Goal: Task Accomplishment & Management: Manage account settings

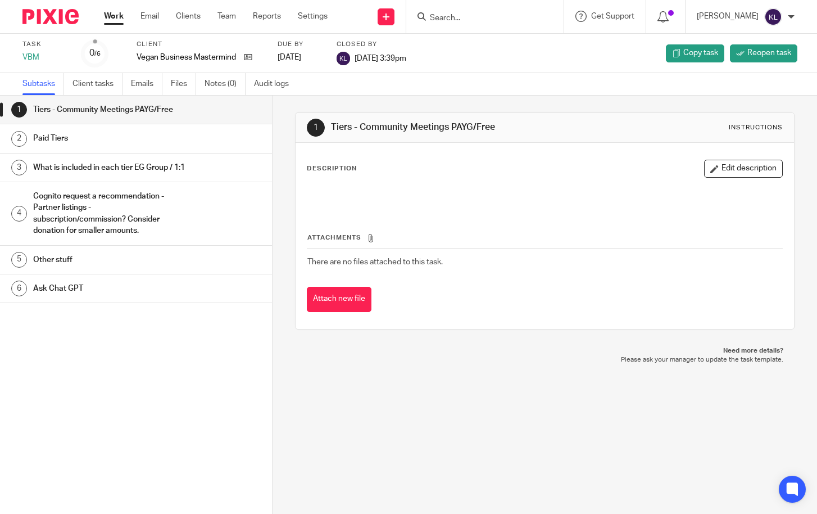
click at [509, 19] on input "Search" at bounding box center [479, 18] width 101 height 10
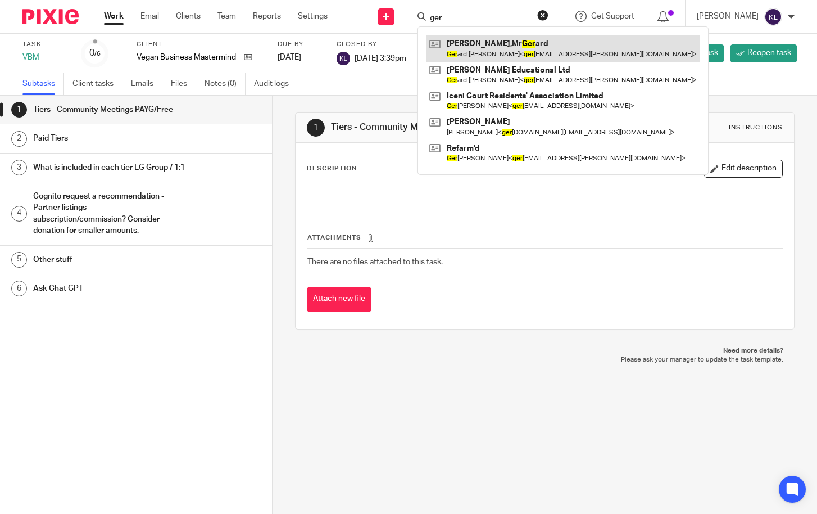
type input "ger"
click at [497, 48] on link at bounding box center [563, 48] width 273 height 26
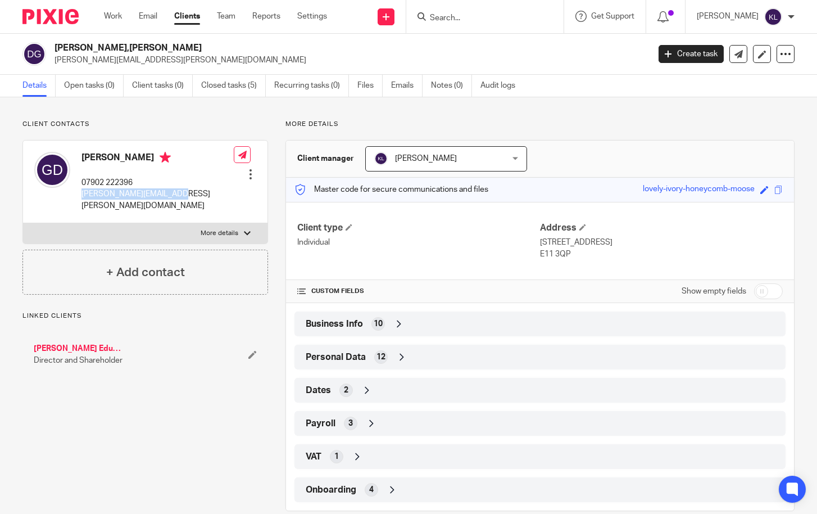
drag, startPoint x: 191, startPoint y: 195, endPoint x: 78, endPoint y: 201, distance: 113.1
click at [78, 201] on div "Gerard Durcan 07902 222396 gerard.durcan@gmail.com Edit contact Create client f…" at bounding box center [145, 182] width 245 height 83
copy p "gerard.durcan@gmail.com"
drag, startPoint x: 290, startPoint y: 52, endPoint x: 277, endPoint y: 51, distance: 12.9
click at [290, 52] on h2 "Durcan,Mr Gerard" at bounding box center [290, 48] width 470 height 12
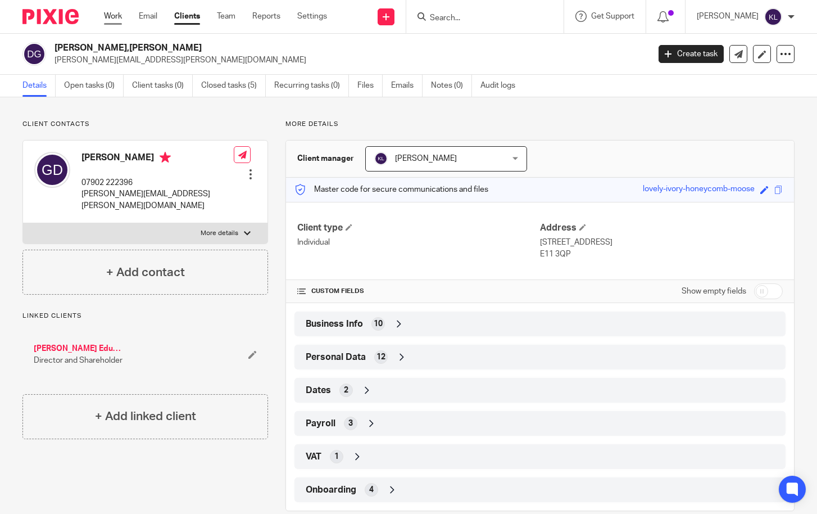
click at [113, 18] on link "Work" at bounding box center [113, 16] width 18 height 11
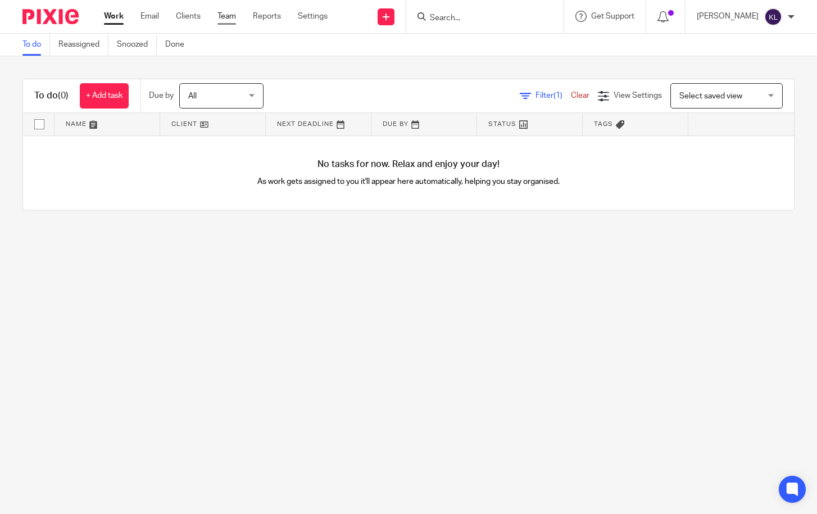
click at [230, 18] on link "Team" at bounding box center [227, 16] width 19 height 11
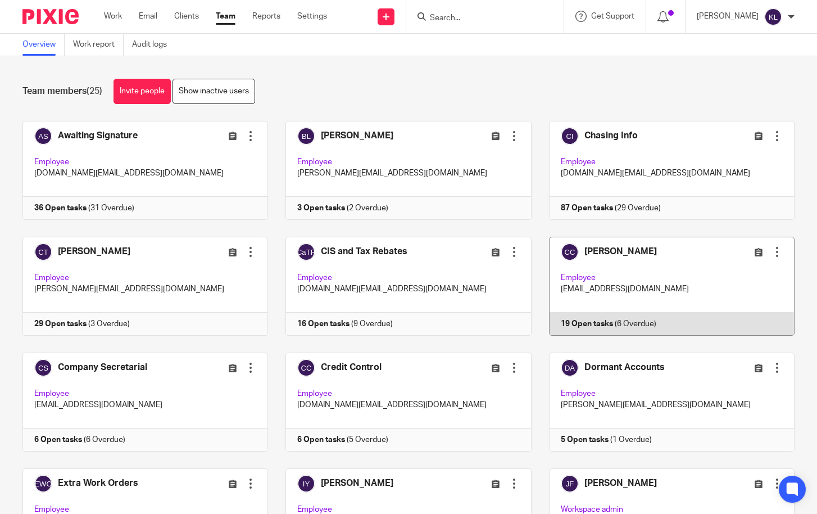
click at [591, 324] on link at bounding box center [663, 286] width 263 height 99
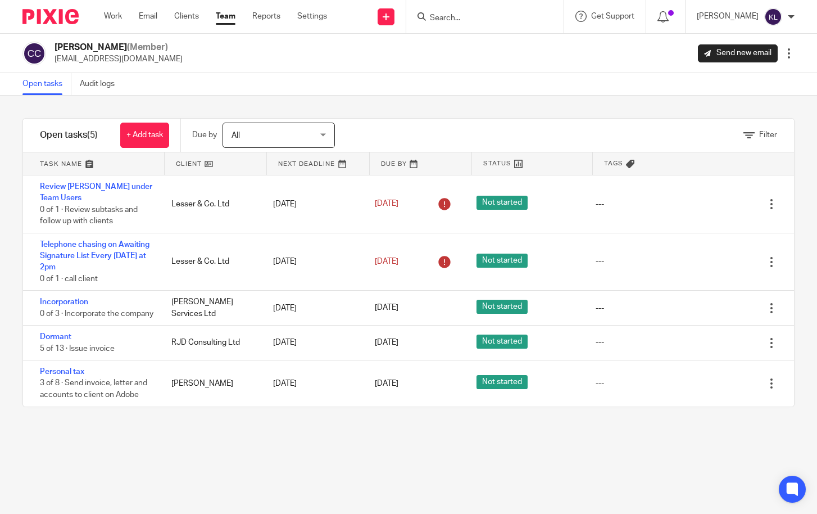
click at [488, 17] on input "Search" at bounding box center [479, 18] width 101 height 10
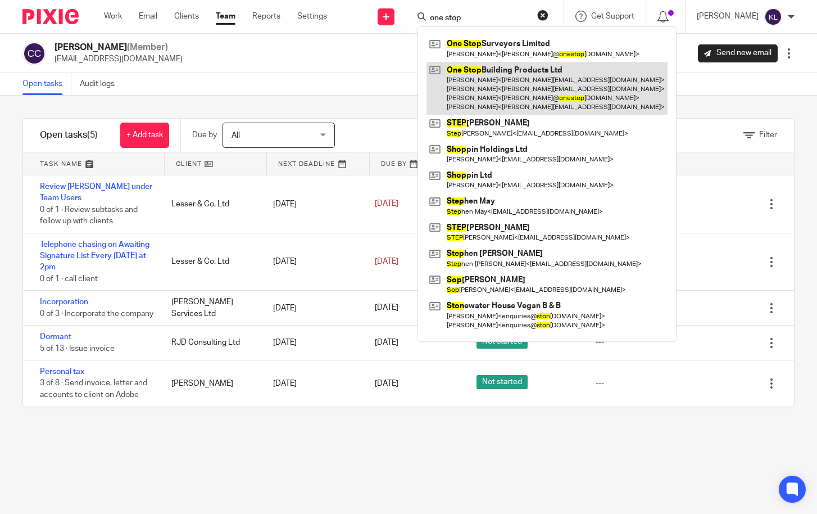
type input "one stop"
click at [496, 84] on link at bounding box center [547, 88] width 241 height 53
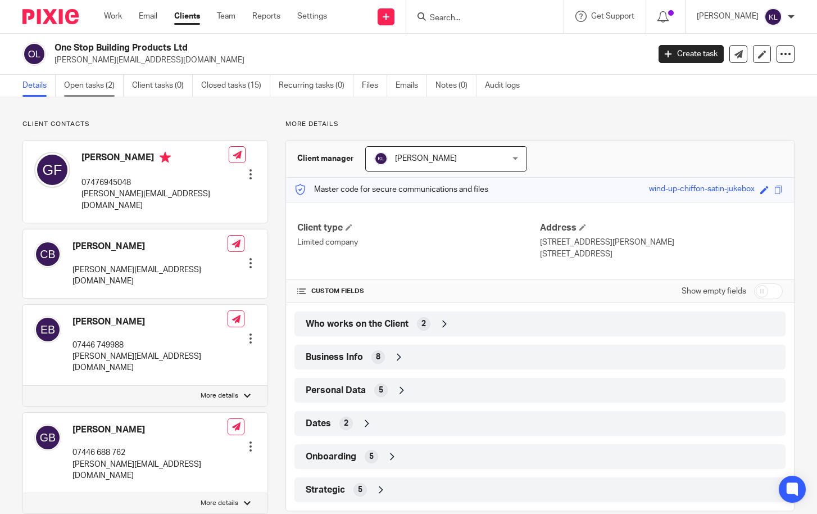
click at [83, 82] on link "Open tasks (2)" at bounding box center [94, 86] width 60 height 22
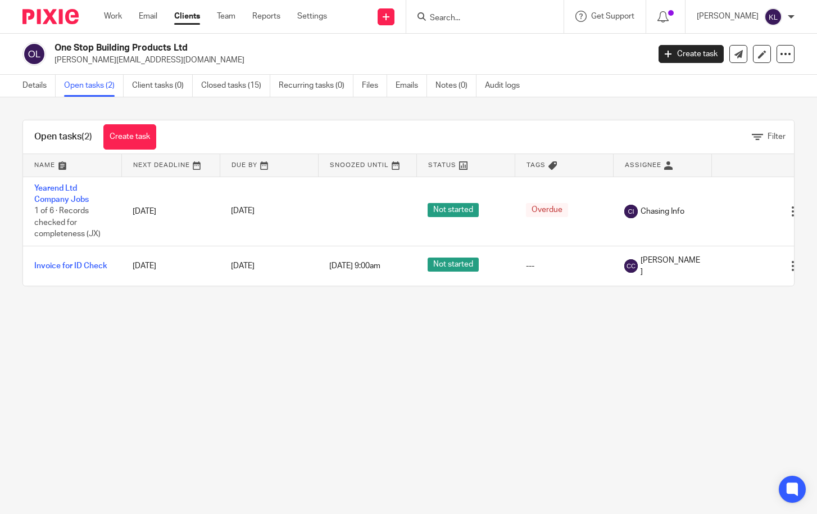
scroll to position [0, 33]
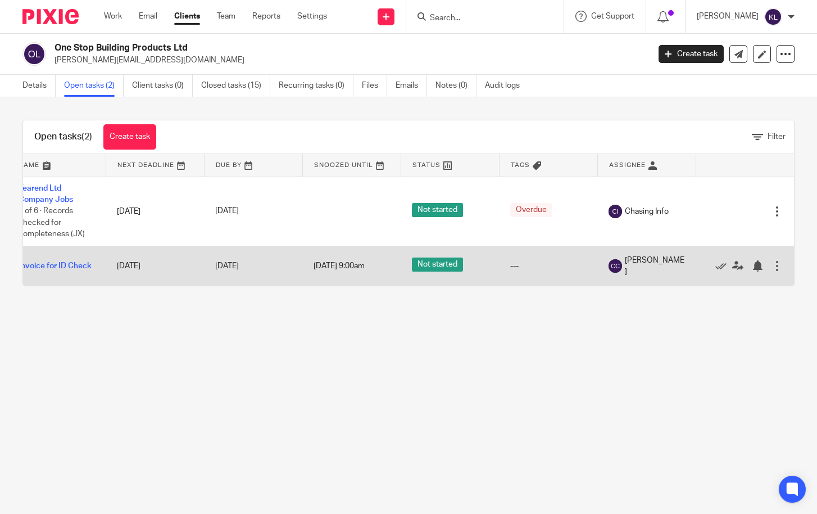
click at [772, 266] on div at bounding box center [777, 265] width 11 height 11
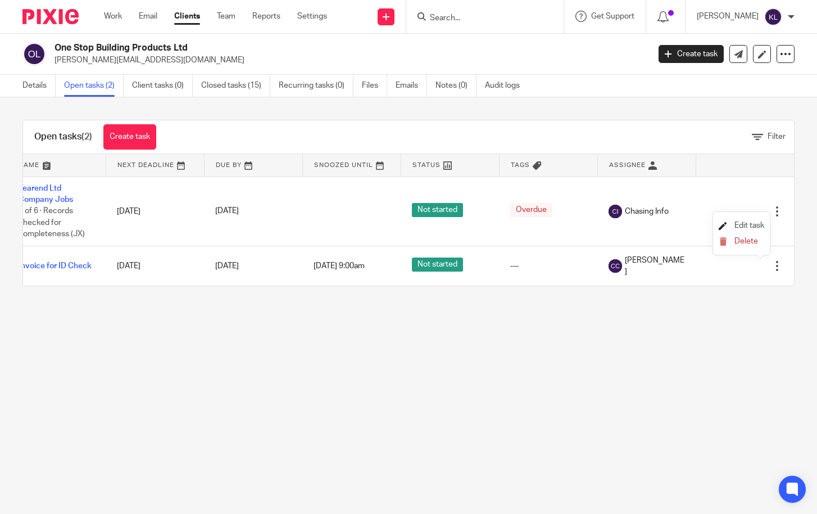
click at [749, 225] on span "Edit task" at bounding box center [750, 225] width 30 height 8
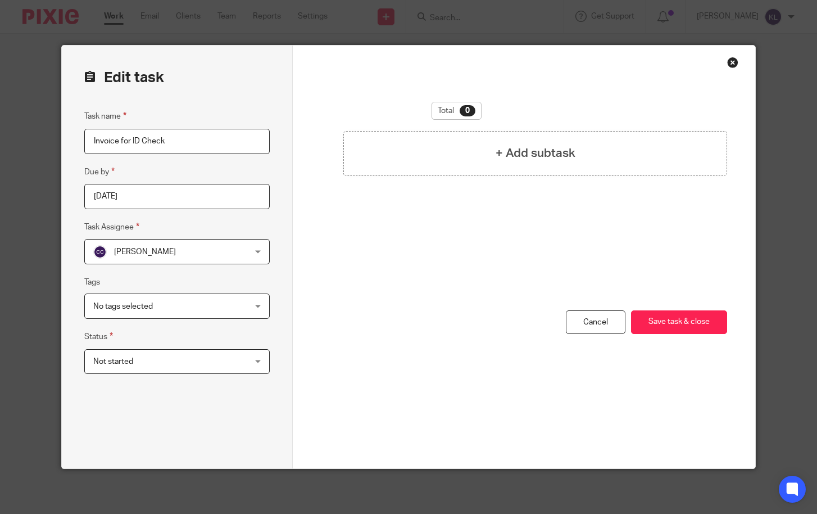
click at [730, 64] on div "Close this dialog window" at bounding box center [732, 62] width 11 height 11
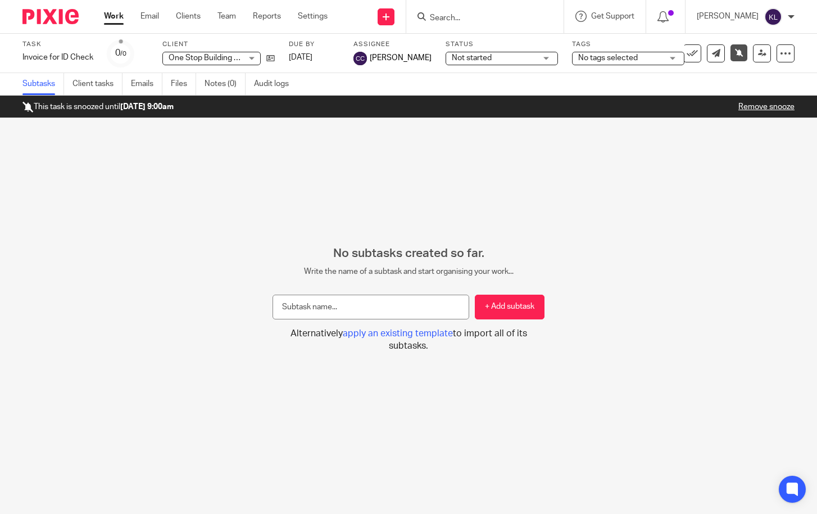
click at [787, 48] on div "Task Invoice for ID Check Save Invoice for ID Check 0 /0 Client One Stop Buildi…" at bounding box center [408, 53] width 817 height 39
click at [780, 55] on icon at bounding box center [785, 53] width 11 height 11
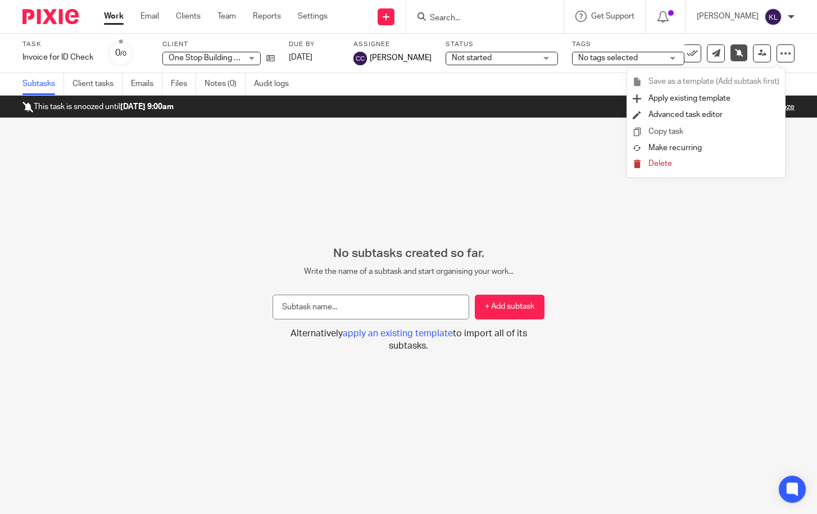
click at [660, 132] on link "Copy task" at bounding box center [666, 132] width 35 height 8
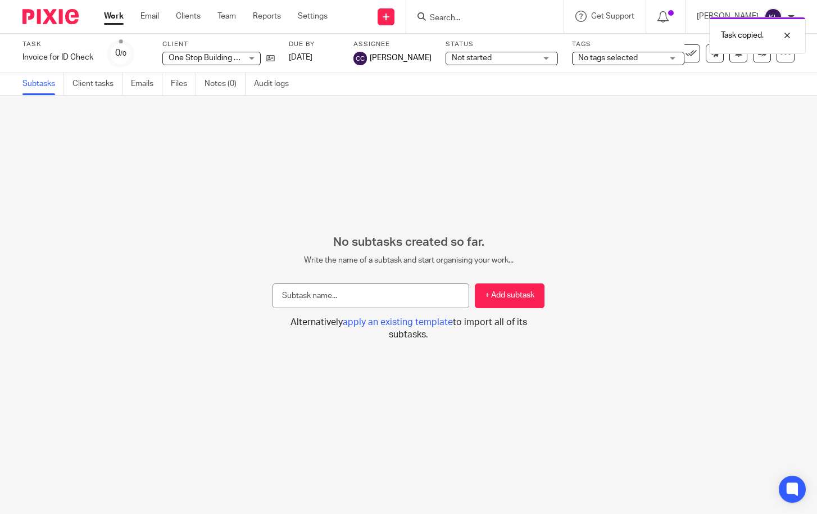
click at [183, 59] on span "One Stop Building Products Ltd" at bounding box center [224, 58] width 111 height 8
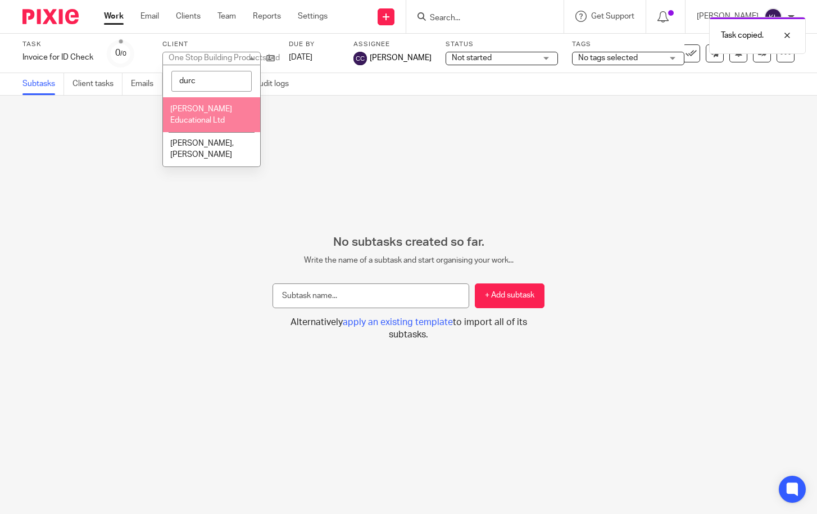
type input "durc"
click at [195, 105] on li "Durcan Educational Ltd" at bounding box center [211, 114] width 97 height 34
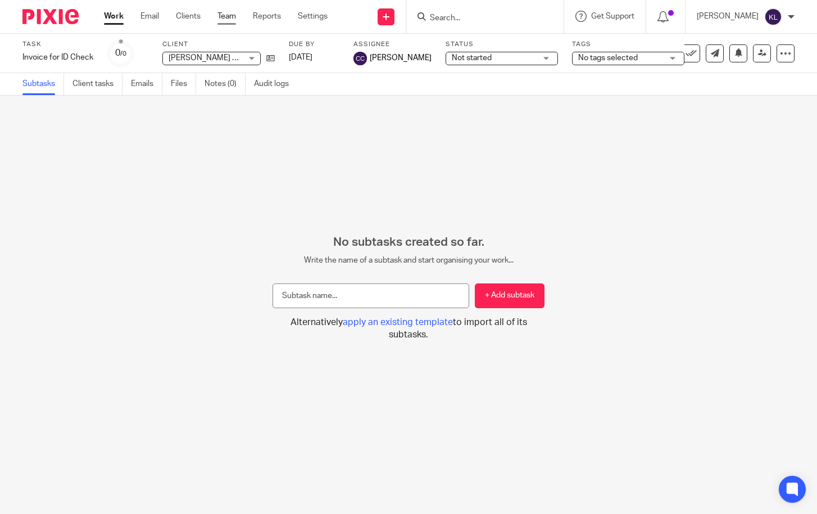
click at [224, 15] on link "Team" at bounding box center [227, 16] width 19 height 11
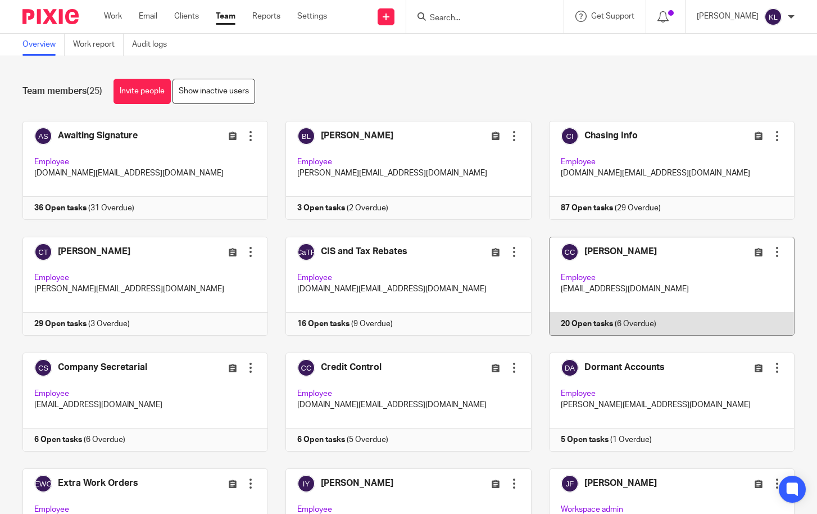
click at [598, 321] on link at bounding box center [663, 286] width 263 height 99
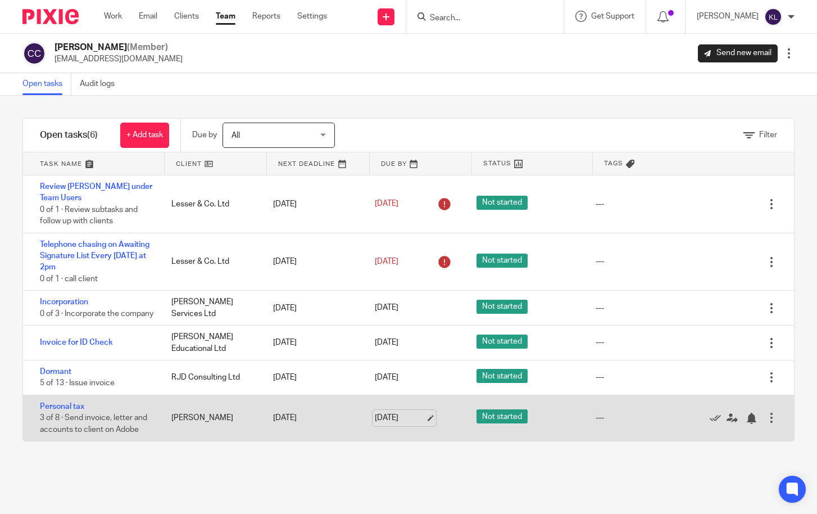
click at [387, 424] on link "31 Aug 2025" at bounding box center [400, 418] width 51 height 12
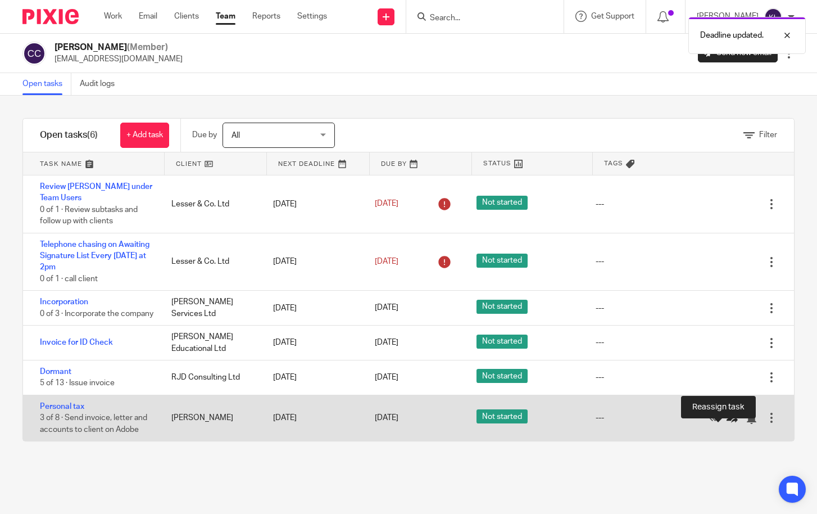
click at [727, 424] on icon at bounding box center [732, 418] width 11 height 11
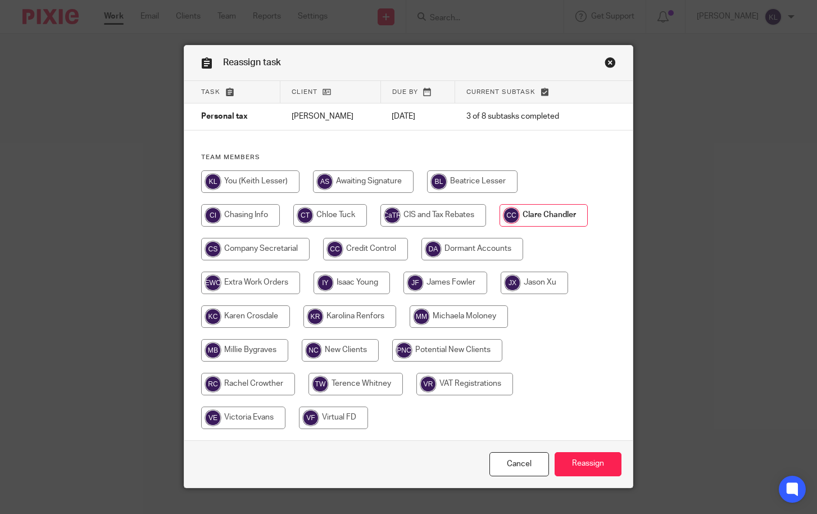
click at [256, 182] on input "radio" at bounding box center [250, 181] width 98 height 22
radio input "true"
click at [574, 465] on input "Reassign" at bounding box center [588, 464] width 67 height 24
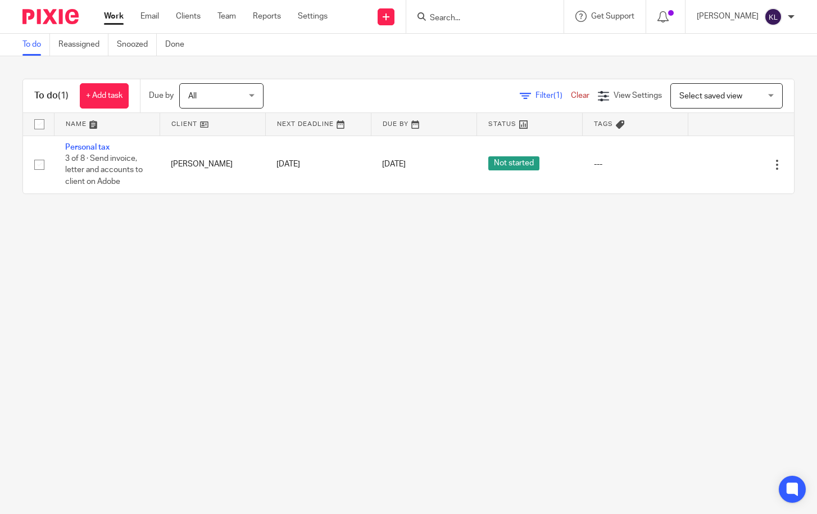
click at [494, 23] on input "Search" at bounding box center [479, 18] width 101 height 10
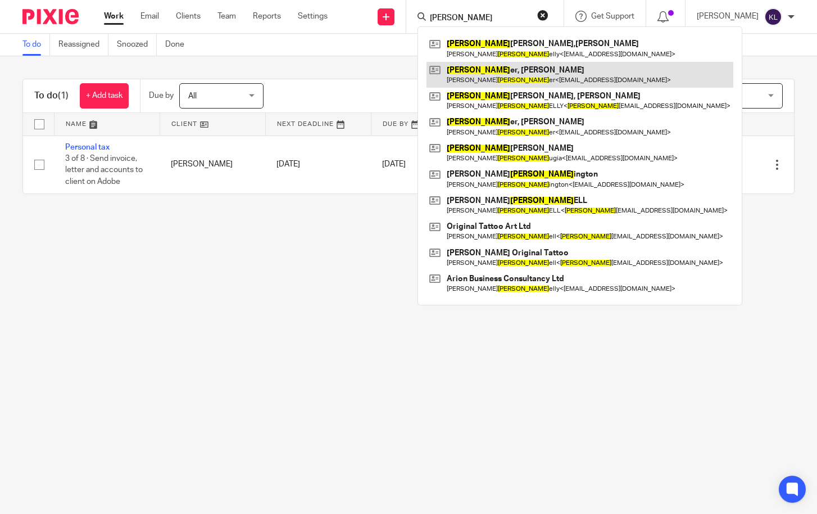
type input "farr"
click at [489, 75] on link at bounding box center [580, 75] width 307 height 26
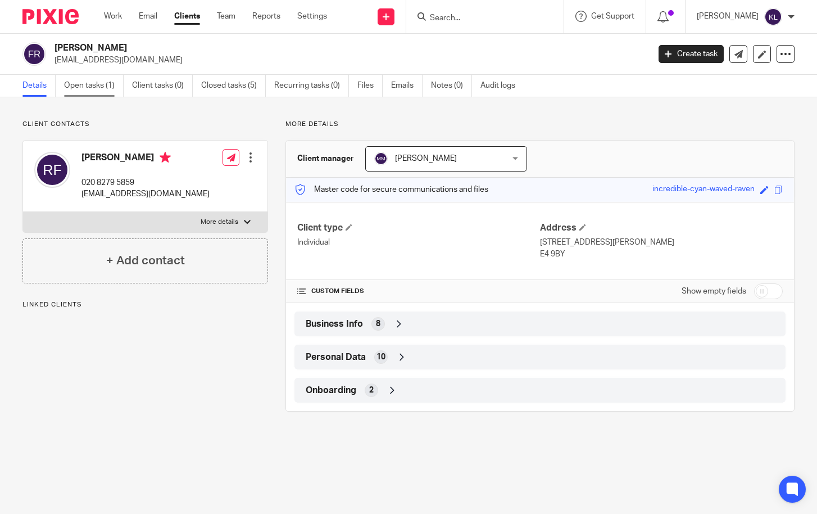
click at [82, 88] on link "Open tasks (1)" at bounding box center [94, 86] width 60 height 22
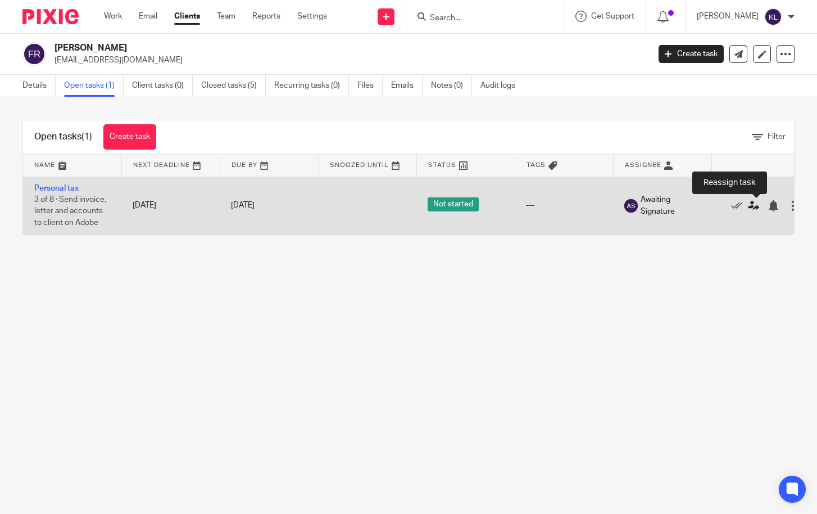
click at [752, 205] on icon at bounding box center [753, 205] width 11 height 11
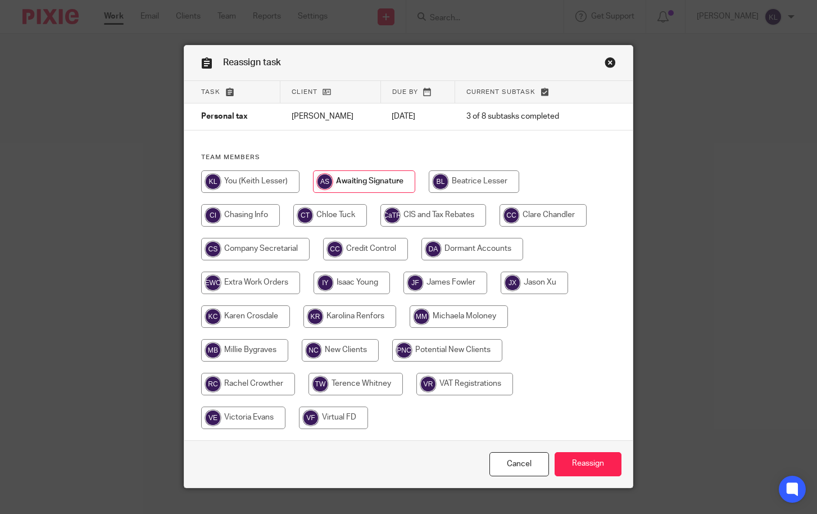
click at [465, 179] on input "radio" at bounding box center [474, 181] width 90 height 22
radio input "true"
click at [592, 457] on input "Reassign" at bounding box center [588, 464] width 67 height 24
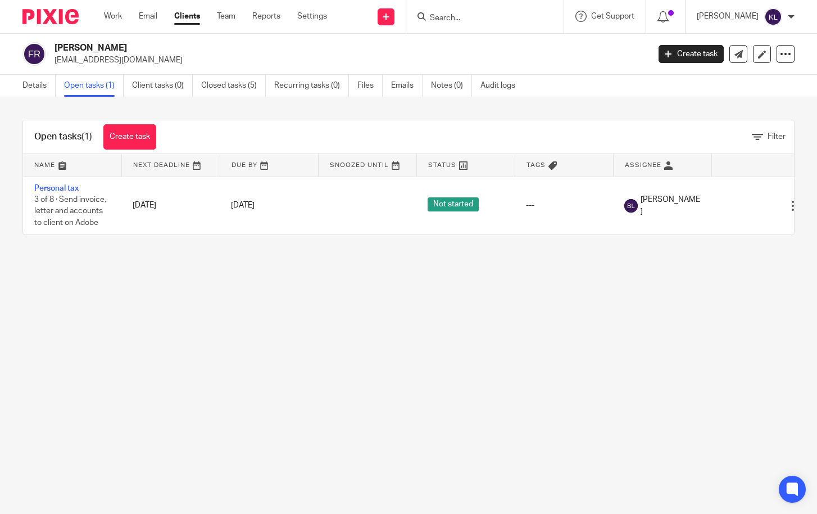
click at [464, 20] on input "Search" at bounding box center [479, 18] width 101 height 10
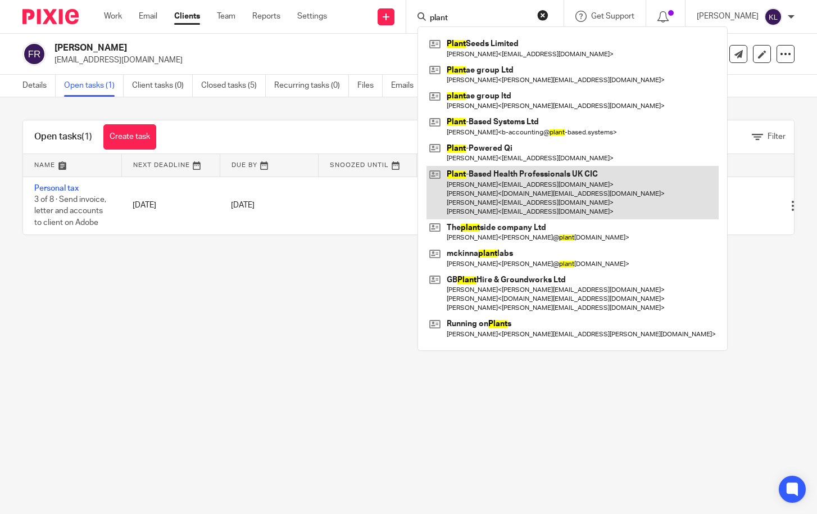
type input "plant"
click at [522, 196] on link at bounding box center [573, 192] width 292 height 53
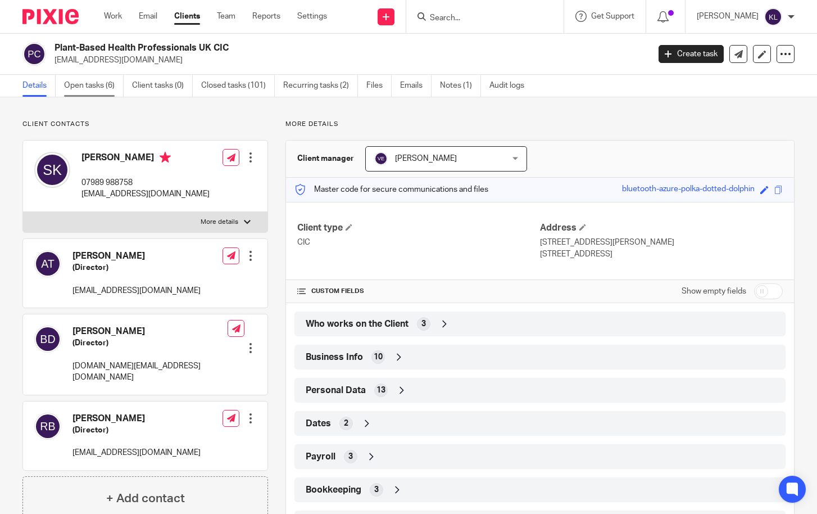
click at [83, 82] on link "Open tasks (6)" at bounding box center [94, 86] width 60 height 22
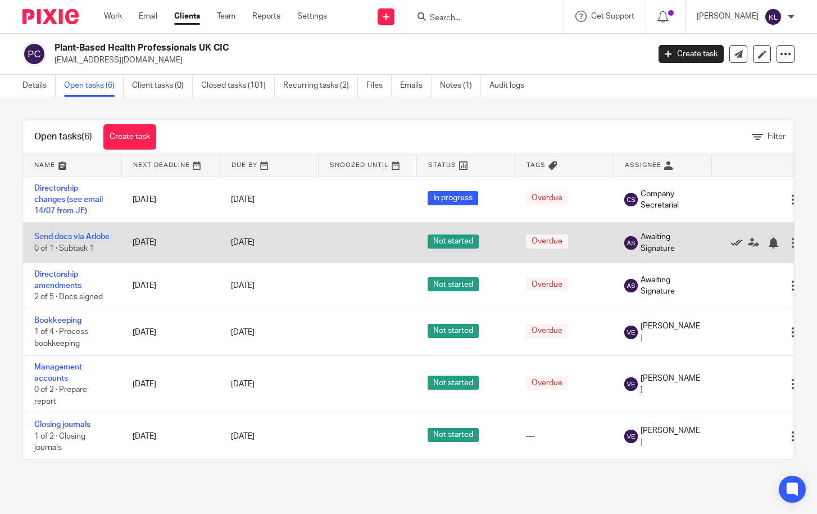
click at [734, 243] on icon at bounding box center [736, 242] width 11 height 11
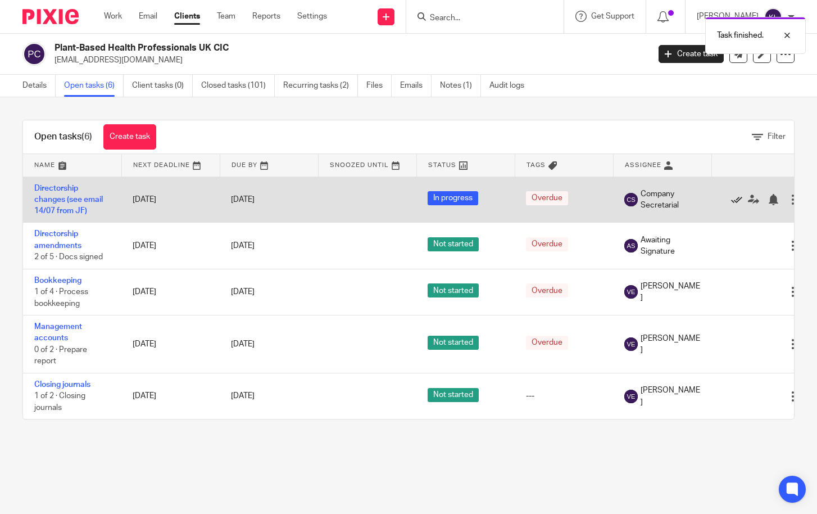
click at [735, 202] on icon at bounding box center [736, 199] width 11 height 11
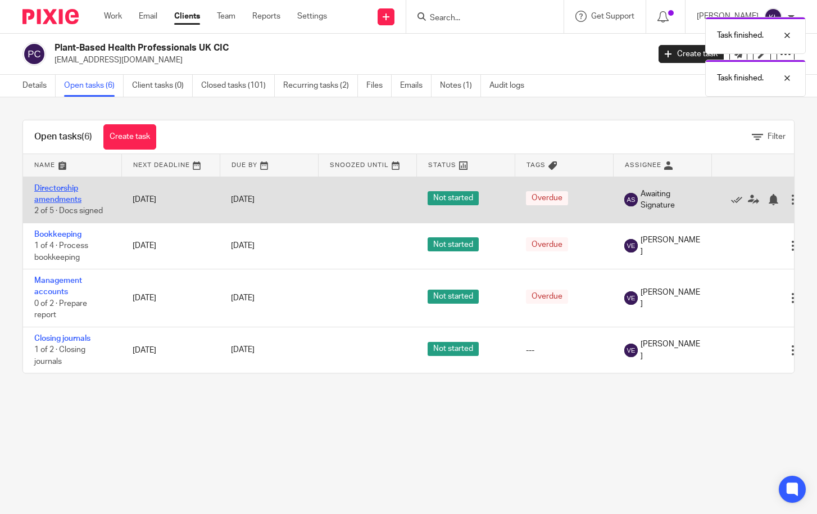
click at [72, 188] on link "Directorship amendments" at bounding box center [57, 193] width 47 height 19
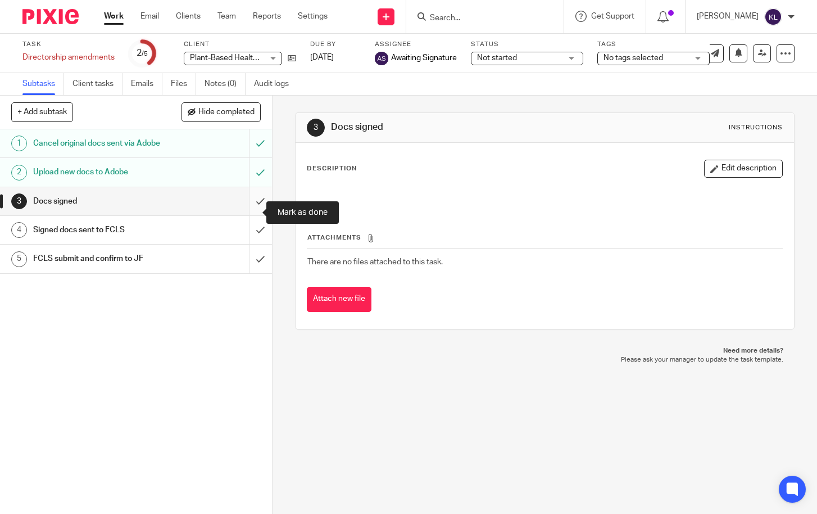
click at [246, 208] on input "submit" at bounding box center [136, 201] width 272 height 28
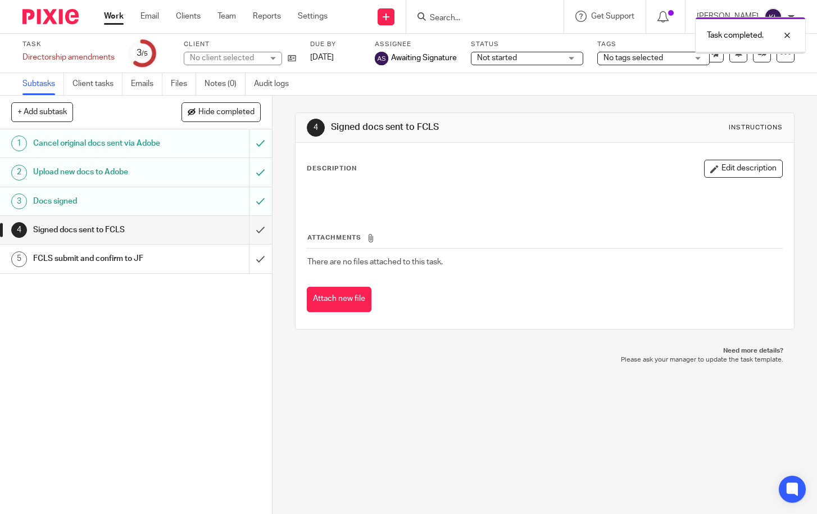
click at [246, 239] on input "submit" at bounding box center [136, 230] width 272 height 28
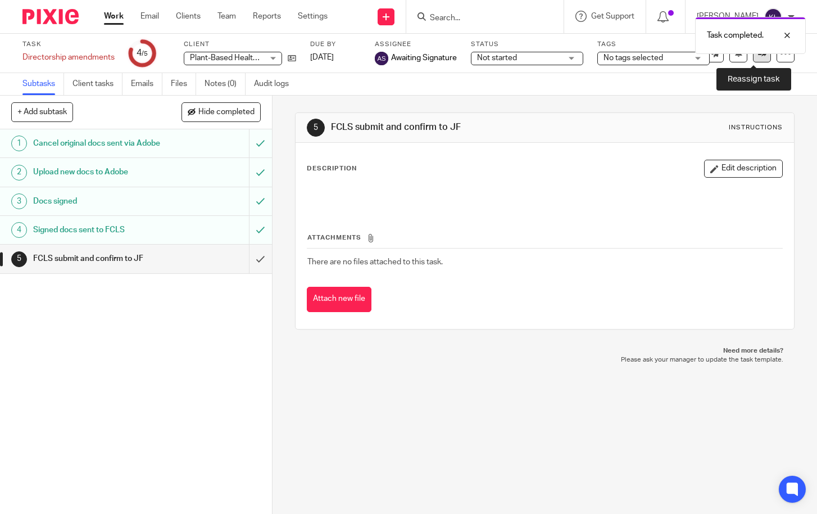
click at [755, 58] on link at bounding box center [762, 53] width 18 height 18
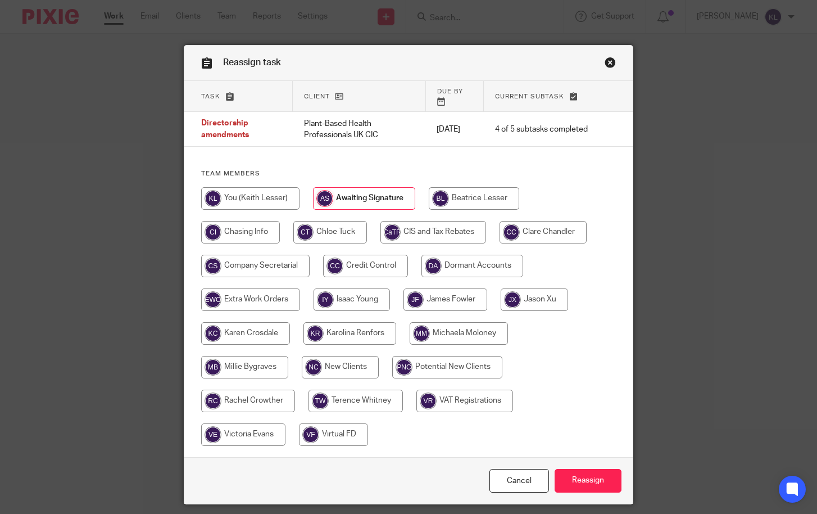
click at [266, 255] on input "radio" at bounding box center [255, 266] width 108 height 22
radio input "true"
click at [586, 476] on input "Reassign" at bounding box center [588, 481] width 67 height 24
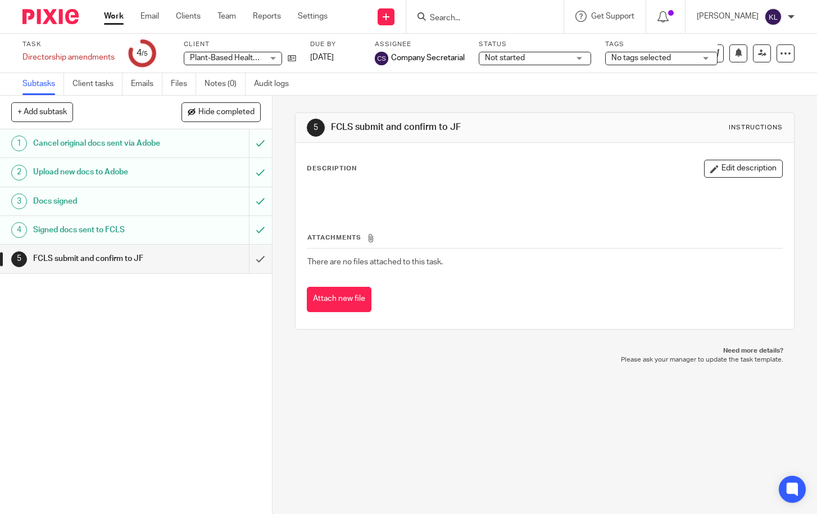
click at [508, 28] on div at bounding box center [484, 16] width 157 height 33
click at [505, 22] on input "Search" at bounding box center [479, 18] width 101 height 10
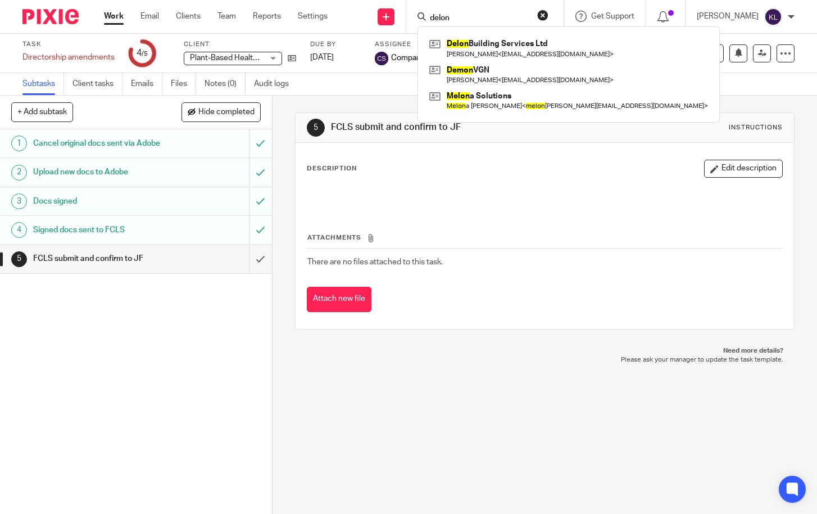
type input "delon"
click at [297, 59] on div "Task Directorship amendments Save Directorship amendments 4 /5 Client Plant-Bas…" at bounding box center [344, 53] width 644 height 27
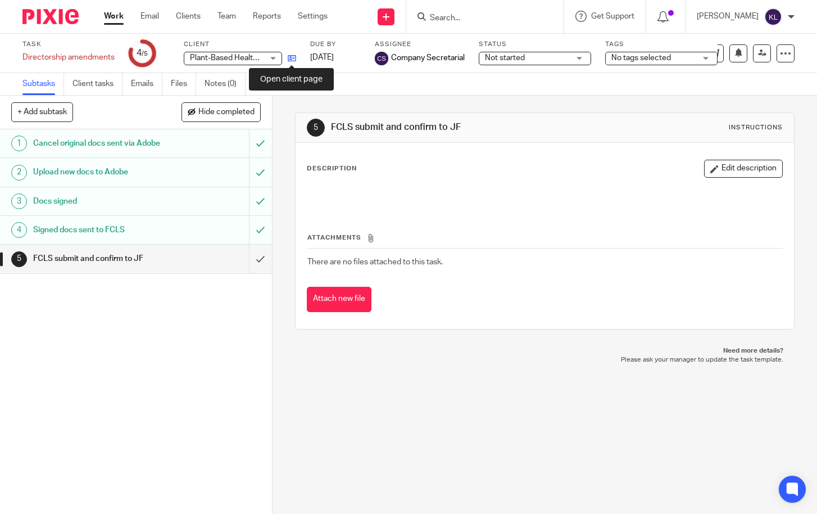
click at [294, 58] on icon at bounding box center [292, 58] width 8 height 8
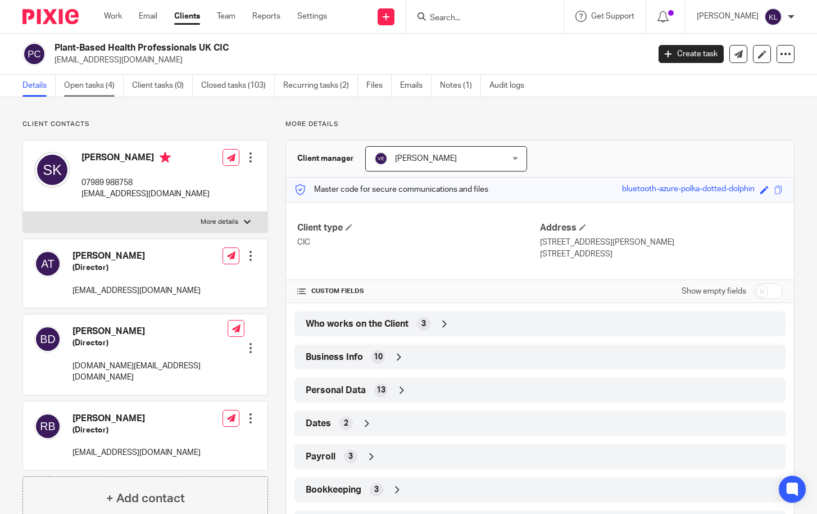
click at [97, 95] on link "Open tasks (4)" at bounding box center [94, 86] width 60 height 22
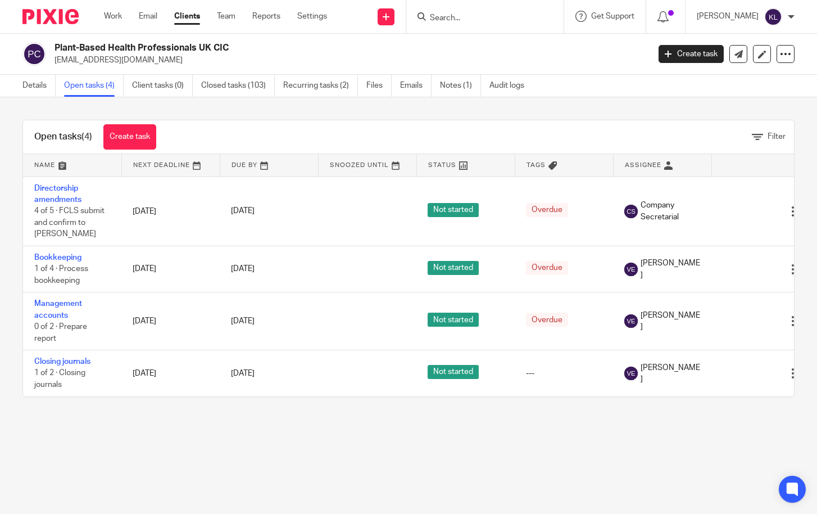
click at [492, 20] on input "Search" at bounding box center [479, 18] width 101 height 10
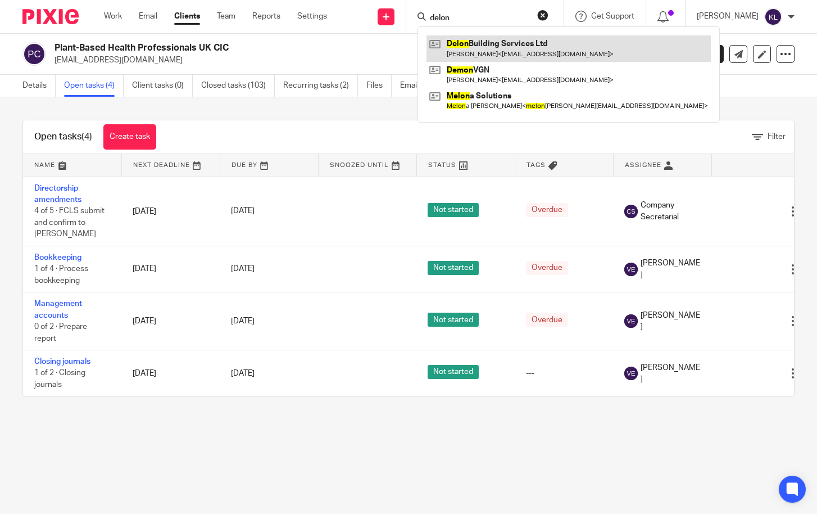
type input "delon"
click at [490, 55] on link at bounding box center [569, 48] width 284 height 26
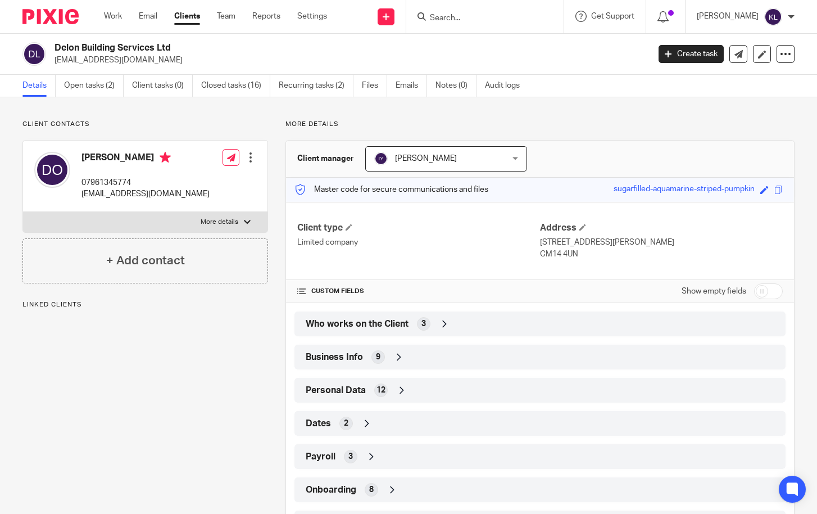
click at [359, 103] on div "Client contacts [PERSON_NAME] 07961345774 [EMAIL_ADDRESS][DOMAIN_NAME] Edit con…" at bounding box center [408, 331] width 817 height 469
click at [89, 82] on link "Open tasks (2)" at bounding box center [94, 86] width 60 height 22
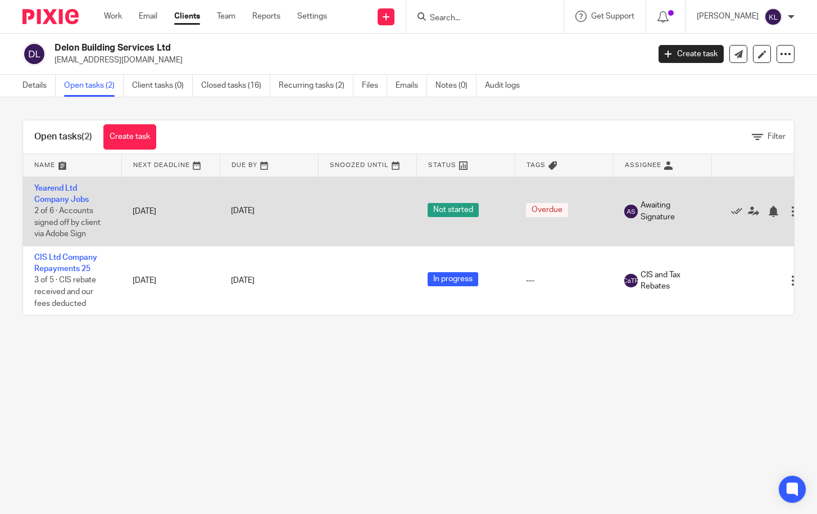
click at [61, 194] on td "Yearend Ltd Company Jobs 2 of 6 · Accounts signed off by client via Adobe Sign" at bounding box center [72, 210] width 98 height 69
click at [61, 196] on link "Yearend Ltd Company Jobs" at bounding box center [61, 193] width 55 height 19
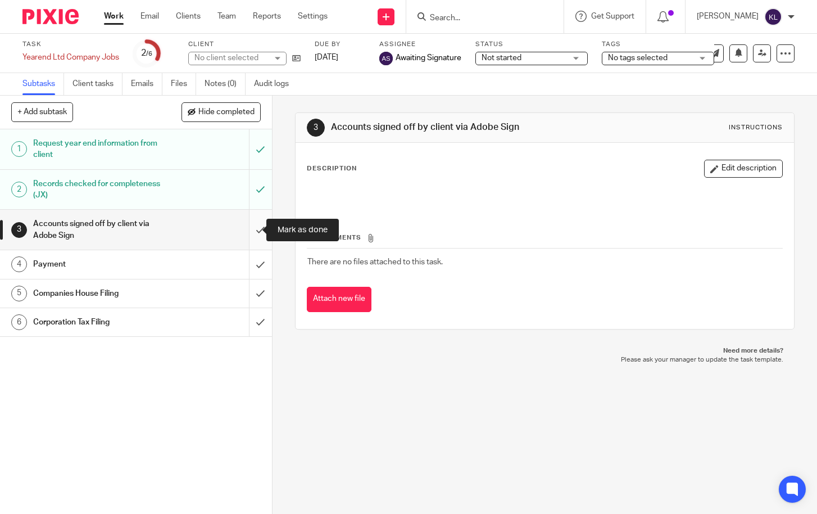
click at [250, 225] on input "submit" at bounding box center [136, 230] width 272 height 40
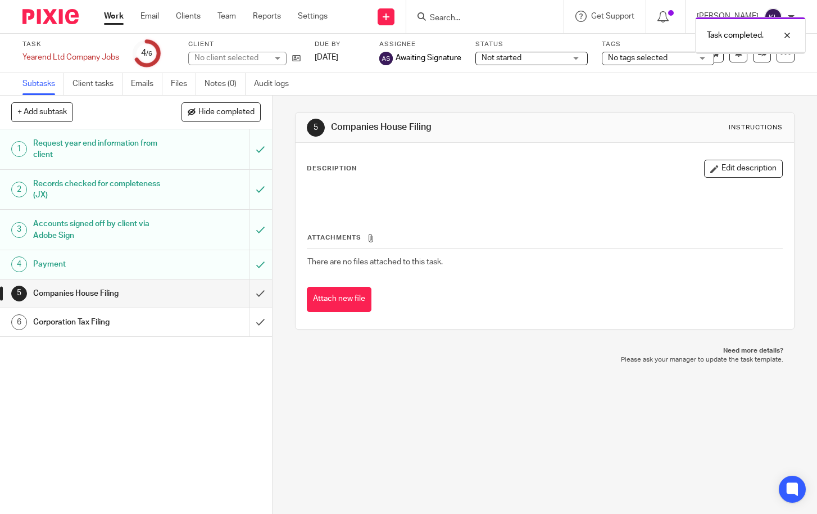
click at [340, 60] on link "[DATE]" at bounding box center [340, 58] width 51 height 12
click at [785, 72] on div at bounding box center [779, 77] width 30 height 13
click at [784, 31] on div at bounding box center [779, 35] width 30 height 13
click at [753, 56] on link at bounding box center [762, 53] width 18 height 18
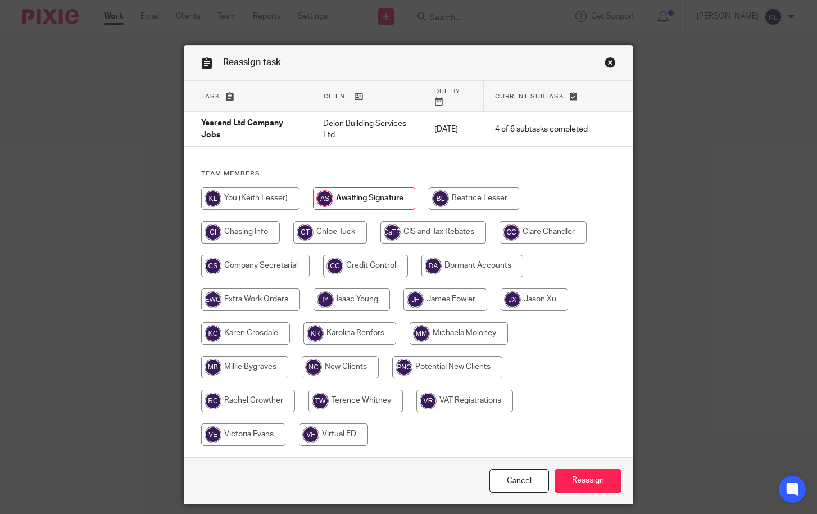
click at [512, 288] on input "radio" at bounding box center [534, 299] width 67 height 22
radio input "true"
click at [573, 469] on input "Reassign" at bounding box center [588, 481] width 67 height 24
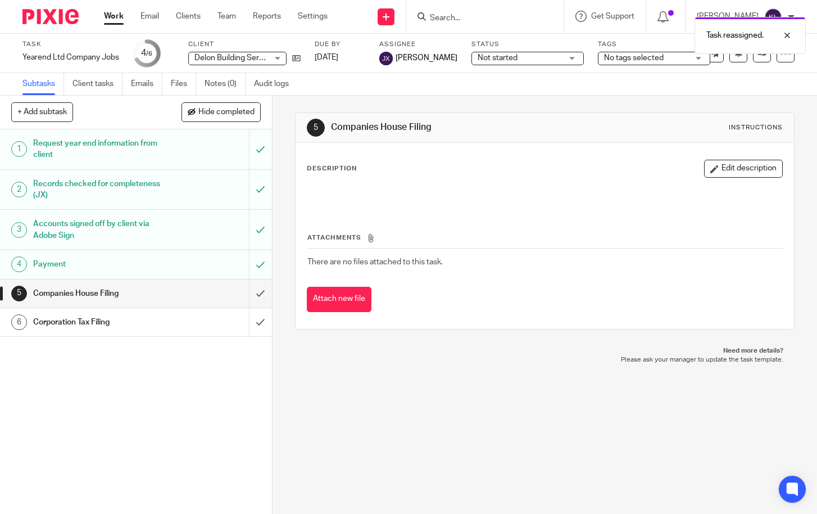
click at [454, 21] on div "Task reassigned." at bounding box center [607, 32] width 397 height 43
click at [476, 25] on div at bounding box center [484, 16] width 157 height 33
click at [469, 5] on div at bounding box center [484, 16] width 157 height 33
click at [461, 22] on input "Search" at bounding box center [479, 18] width 101 height 10
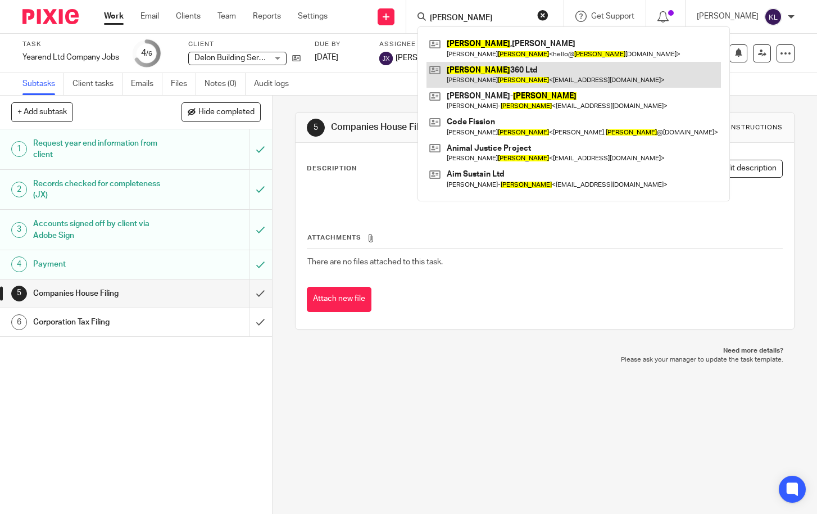
type input "palmer"
click at [495, 71] on link at bounding box center [574, 75] width 295 height 26
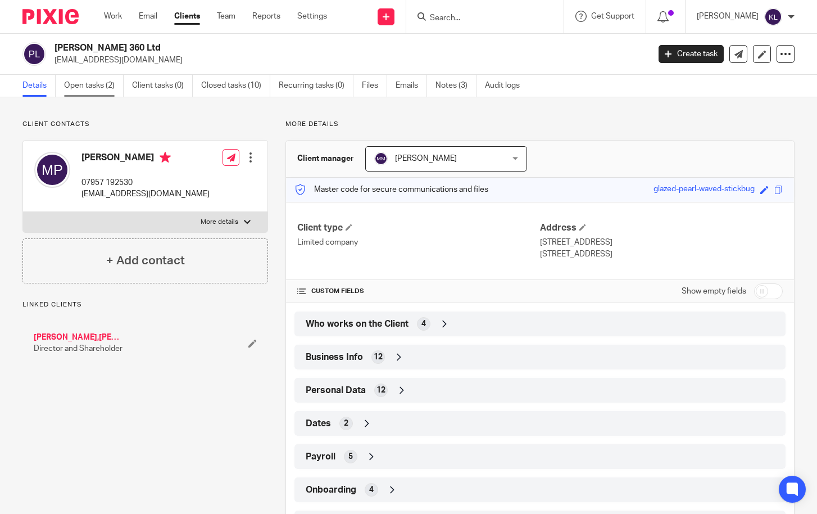
click at [84, 79] on link "Open tasks (2)" at bounding box center [94, 86] width 60 height 22
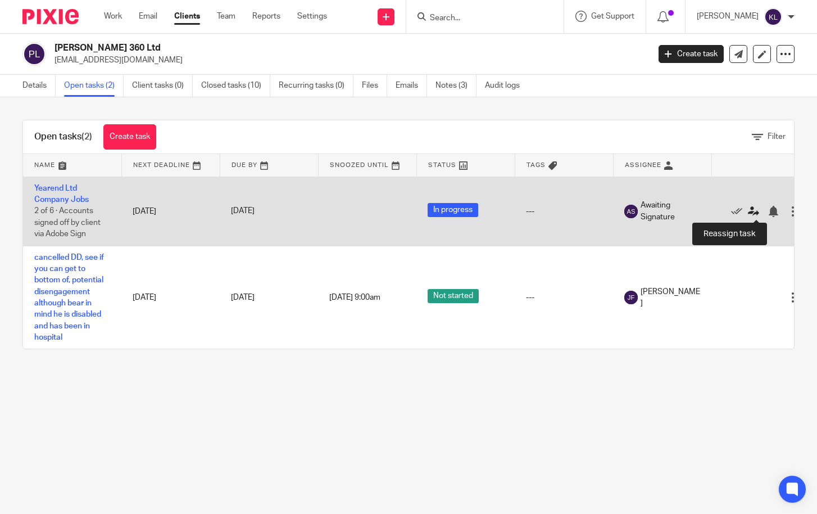
click at [753, 209] on icon at bounding box center [753, 211] width 11 height 11
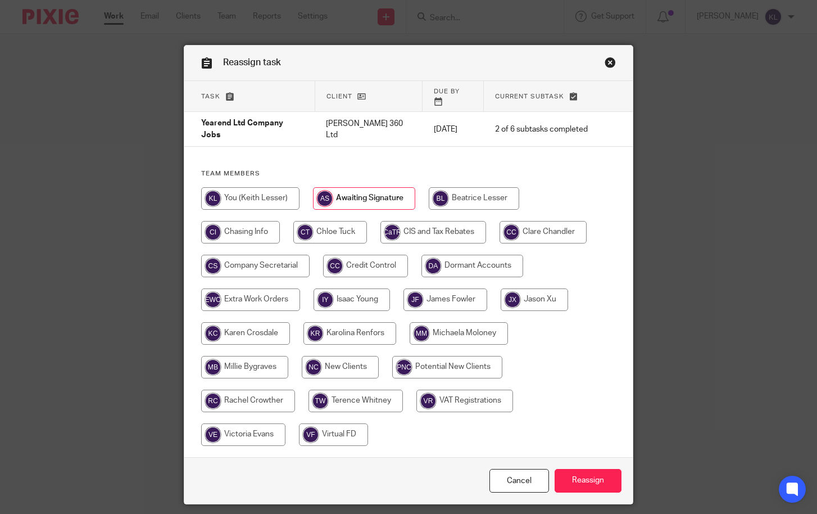
click at [358, 255] on input "radio" at bounding box center [365, 266] width 85 height 22
radio input "true"
click at [569, 469] on input "Reassign" at bounding box center [588, 481] width 67 height 24
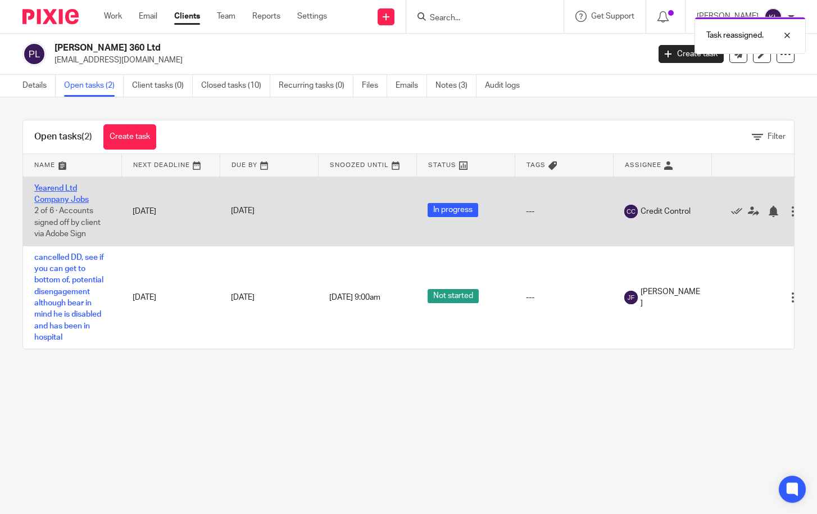
click at [75, 197] on link "Yearend Ltd Company Jobs" at bounding box center [61, 193] width 55 height 19
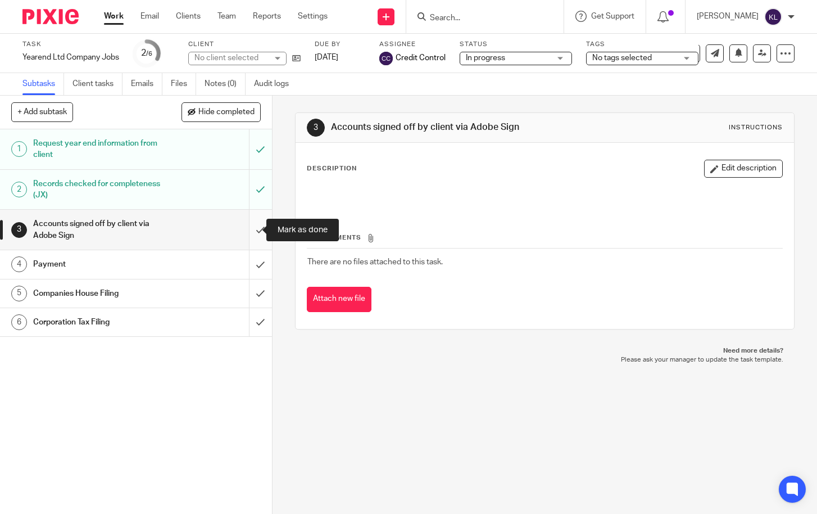
click at [254, 228] on input "submit" at bounding box center [136, 230] width 272 height 40
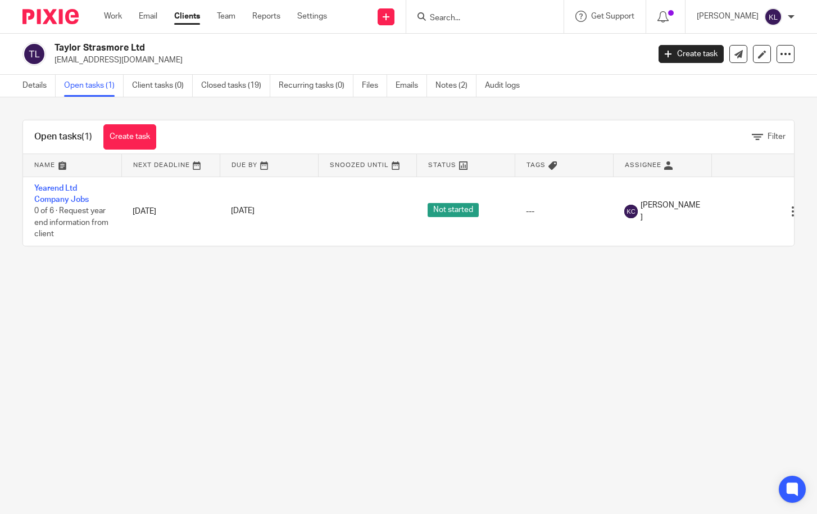
click at [452, 20] on input "Search" at bounding box center [479, 18] width 101 height 10
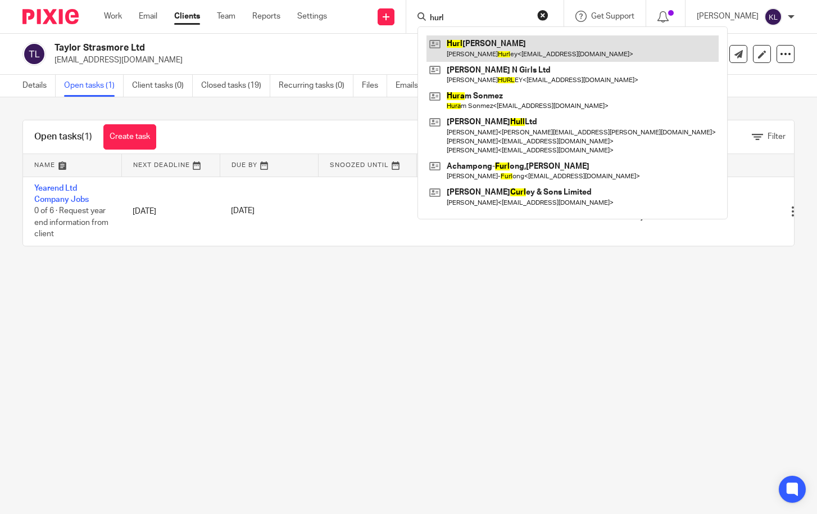
type input "hurl"
click at [526, 45] on link at bounding box center [573, 48] width 292 height 26
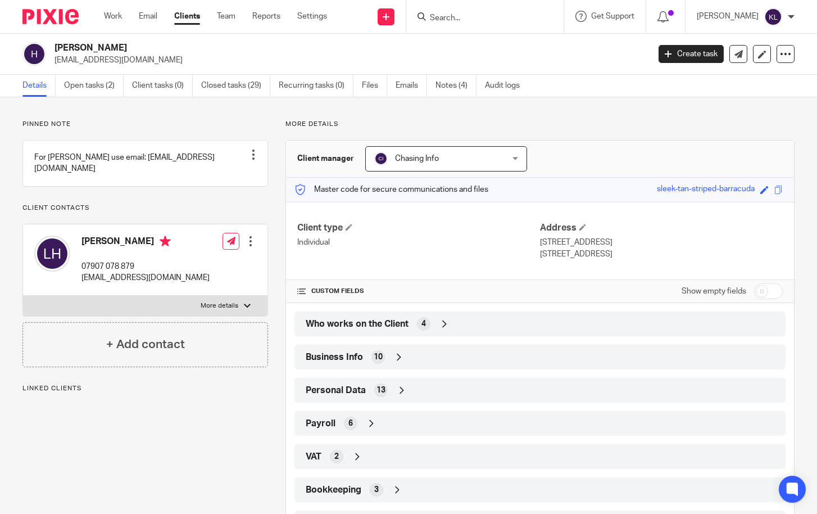
drag, startPoint x: 158, startPoint y: 58, endPoint x: 52, endPoint y: 58, distance: 106.2
click at [52, 58] on div "Hurley,Lisa lisangirls88@yahoo.co.uk" at bounding box center [331, 54] width 619 height 24
copy p "[EMAIL_ADDRESS][DOMAIN_NAME]"
click at [106, 84] on link "Open tasks (2)" at bounding box center [94, 86] width 60 height 22
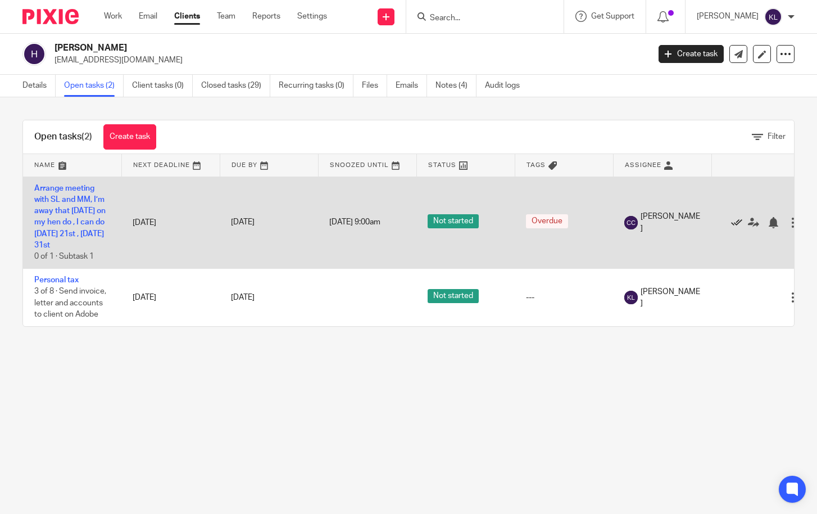
click at [736, 217] on icon at bounding box center [736, 222] width 11 height 11
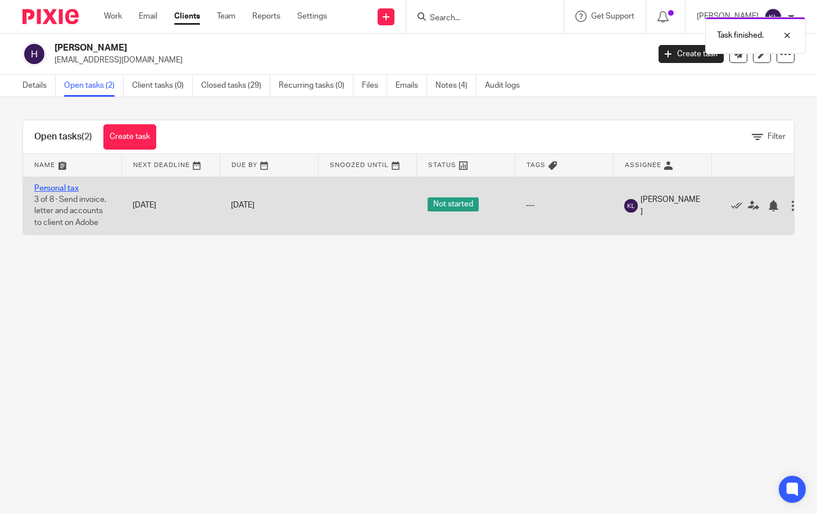
click at [62, 191] on link "Personal tax" at bounding box center [56, 188] width 44 height 8
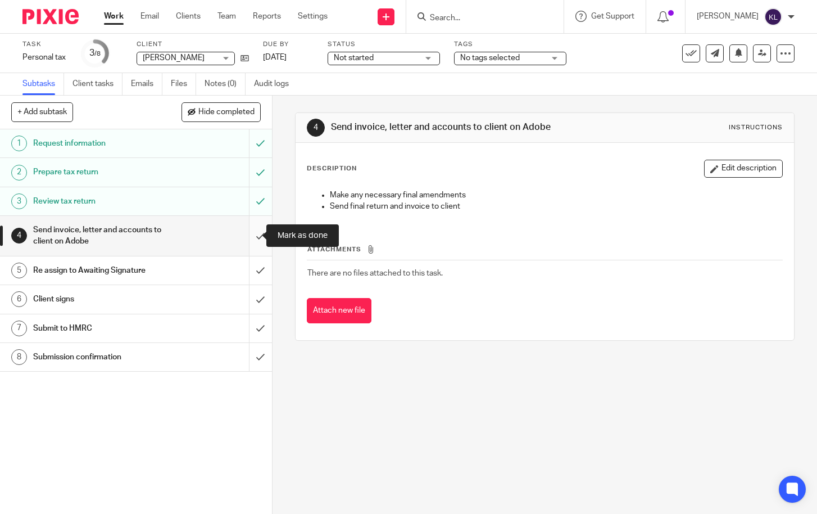
click at [245, 233] on input "submit" at bounding box center [136, 236] width 272 height 40
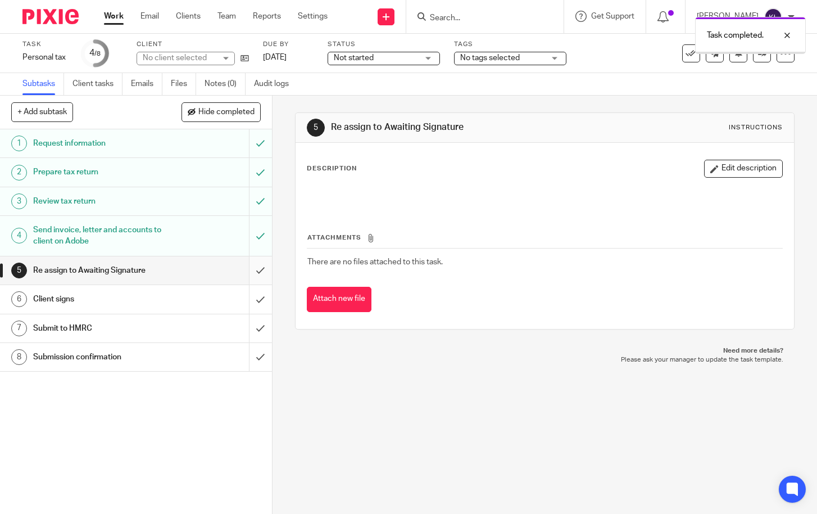
click at [252, 264] on input "submit" at bounding box center [136, 270] width 272 height 28
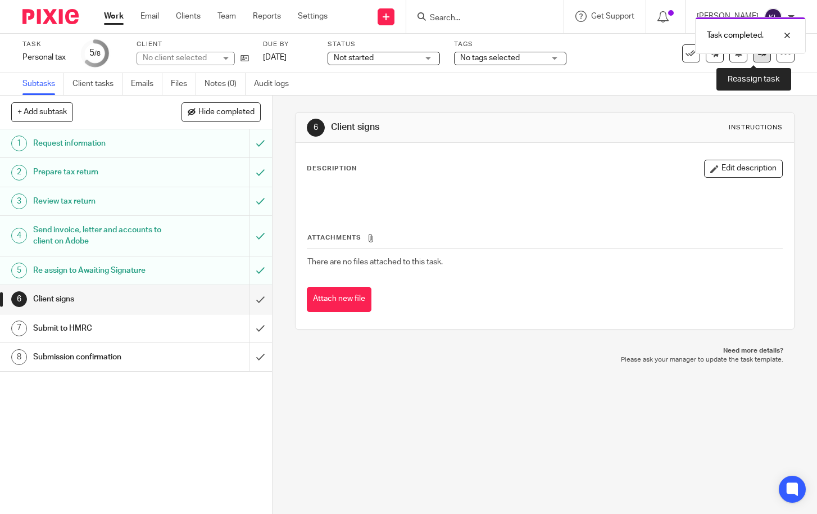
click at [755, 57] on link at bounding box center [762, 53] width 18 height 18
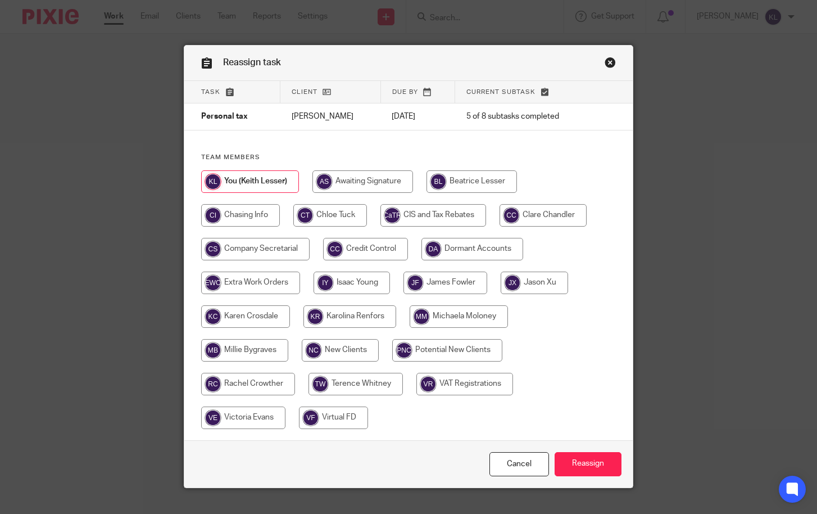
click at [351, 175] on input "radio" at bounding box center [363, 181] width 101 height 22
radio input "true"
click at [586, 467] on input "Reassign" at bounding box center [588, 464] width 67 height 24
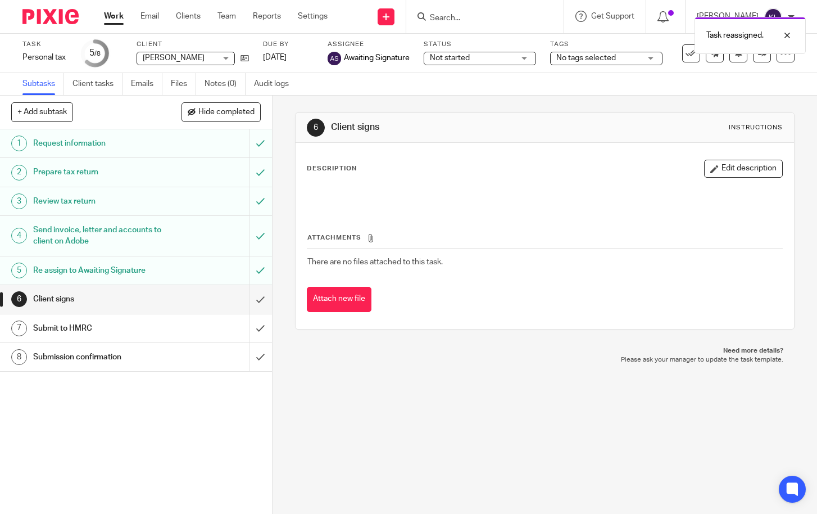
click at [108, 15] on link "Work" at bounding box center [114, 16] width 20 height 11
